Goal: Check status: Check status

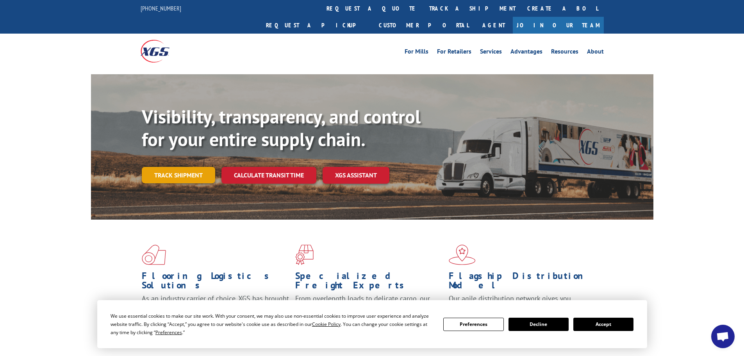
click at [183, 167] on link "Track shipment" at bounding box center [178, 175] width 73 height 16
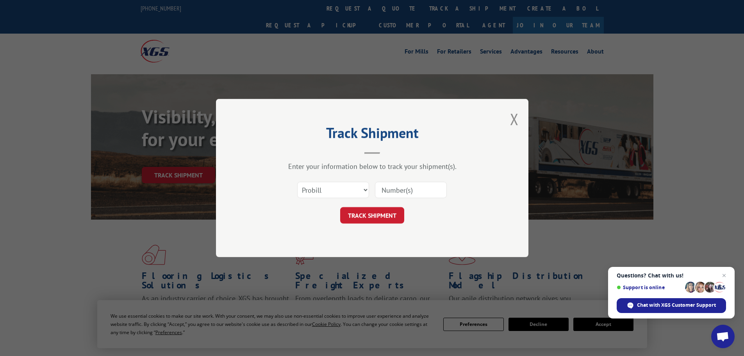
click at [399, 196] on input at bounding box center [411, 190] width 72 height 16
paste input "17478668"
type input "17478668"
click at [371, 216] on button "TRACK SHIPMENT" at bounding box center [372, 215] width 64 height 16
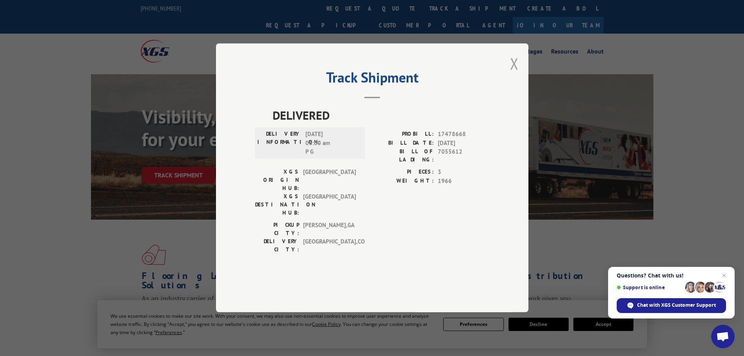
click at [512, 74] on button "Close modal" at bounding box center [514, 63] width 9 height 21
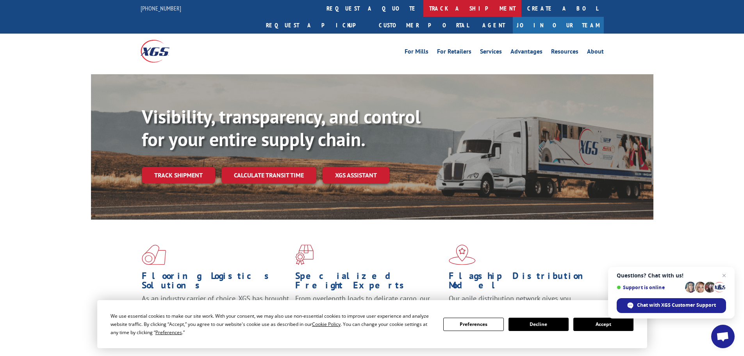
click at [424, 12] on link "track a shipment" at bounding box center [473, 8] width 98 height 17
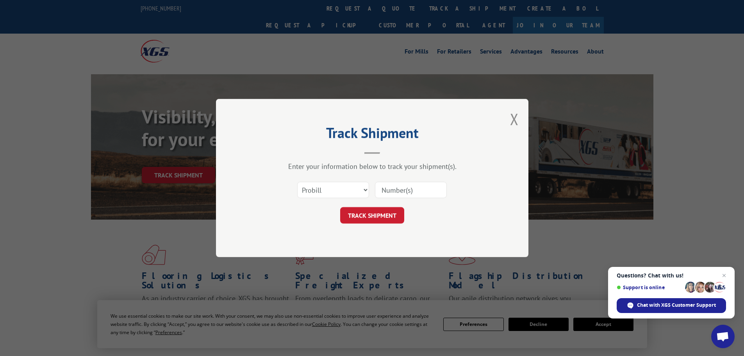
paste input "534826"
type input "534826"
click at [371, 216] on button "TRACK SHIPMENT" at bounding box center [372, 215] width 64 height 16
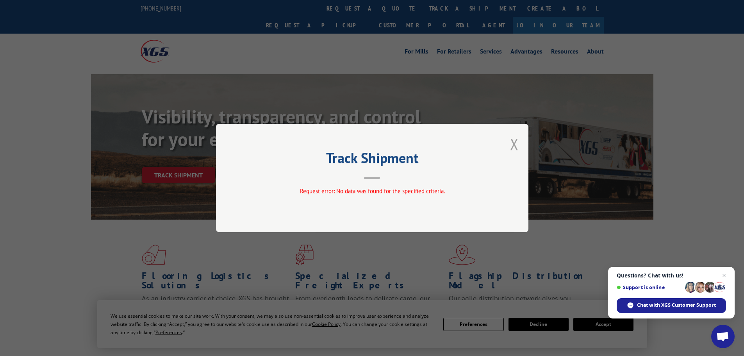
click at [516, 145] on button "Close modal" at bounding box center [514, 144] width 9 height 21
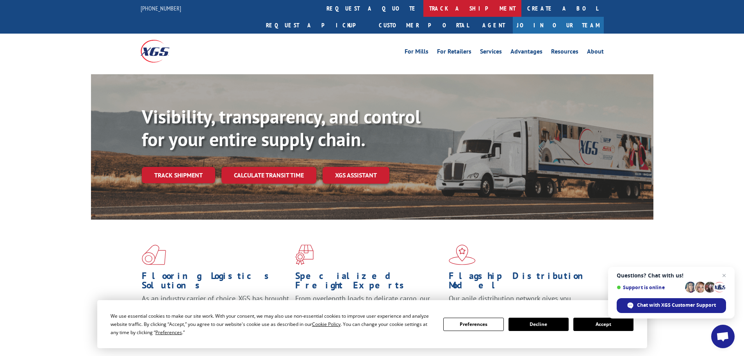
click at [424, 11] on link "track a shipment" at bounding box center [473, 8] width 98 height 17
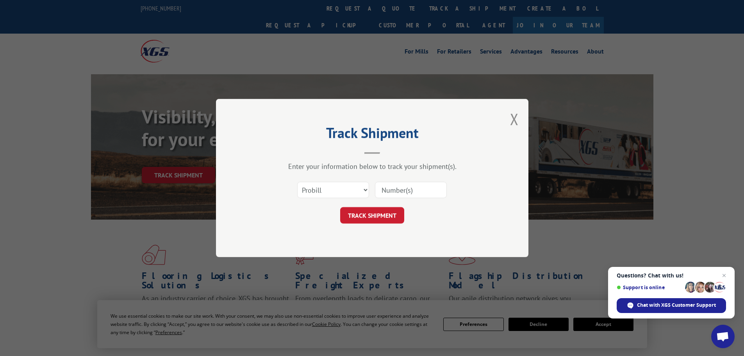
click at [411, 193] on input at bounding box center [411, 190] width 72 height 16
paste input "5513795"
type input "5513795"
click at [365, 214] on button "TRACK SHIPMENT" at bounding box center [372, 215] width 64 height 16
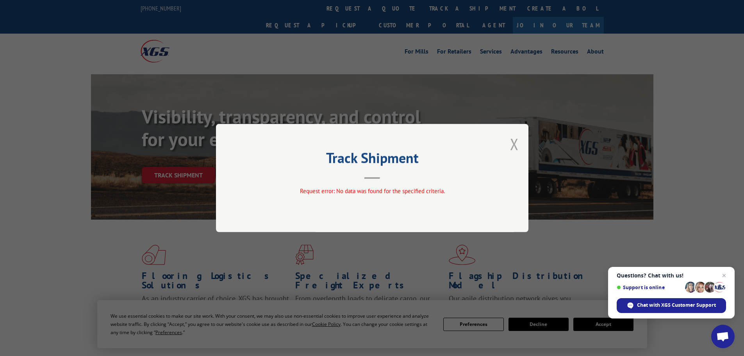
click at [517, 148] on button "Close modal" at bounding box center [514, 144] width 9 height 21
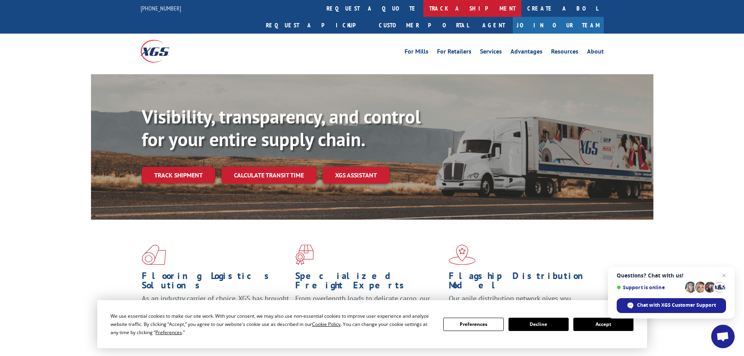
click at [424, 4] on link "track a shipment" at bounding box center [473, 8] width 98 height 17
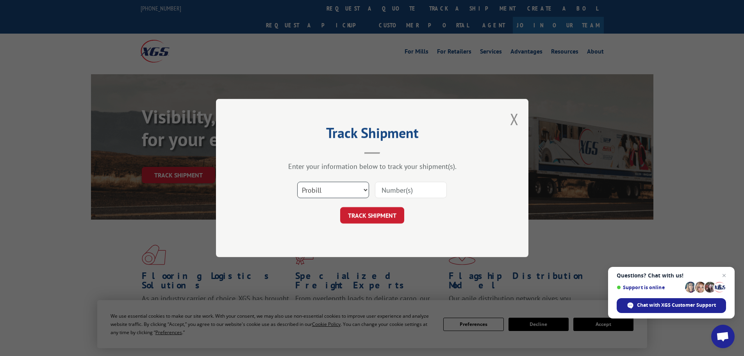
click at [359, 188] on select "Select category... Probill BOL PO" at bounding box center [333, 190] width 72 height 16
select select "bol"
click at [297, 182] on select "Select category... Probill BOL PO" at bounding box center [333, 190] width 72 height 16
click at [387, 189] on input at bounding box center [411, 190] width 72 height 16
paste input "5513795"
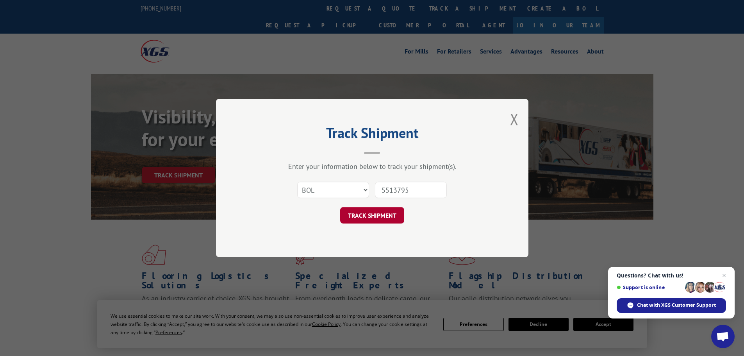
type input "5513795"
click at [378, 211] on button "TRACK SHIPMENT" at bounding box center [372, 215] width 64 height 16
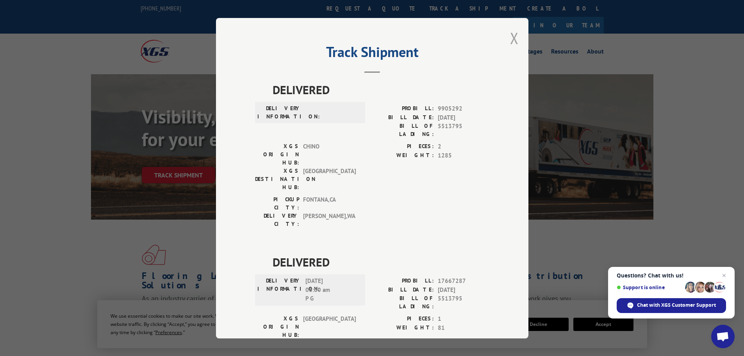
click at [510, 35] on button "Close modal" at bounding box center [514, 38] width 9 height 21
